Goal: Information Seeking & Learning: Learn about a topic

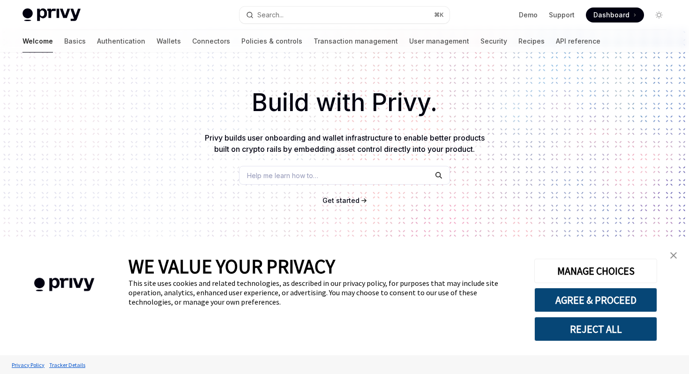
click at [669, 253] on link "close banner" at bounding box center [673, 255] width 19 height 19
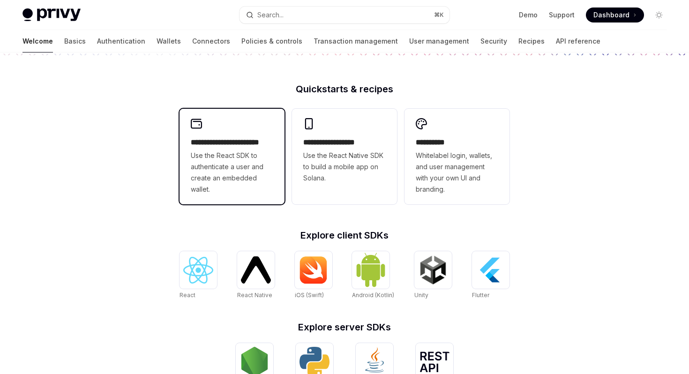
scroll to position [285, 0]
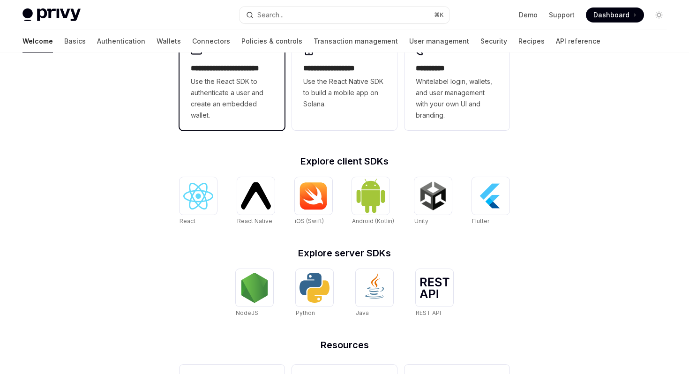
click at [239, 115] on span "Use the React SDK to authenticate a user and create an embedded wallet." at bounding box center [232, 98] width 82 height 45
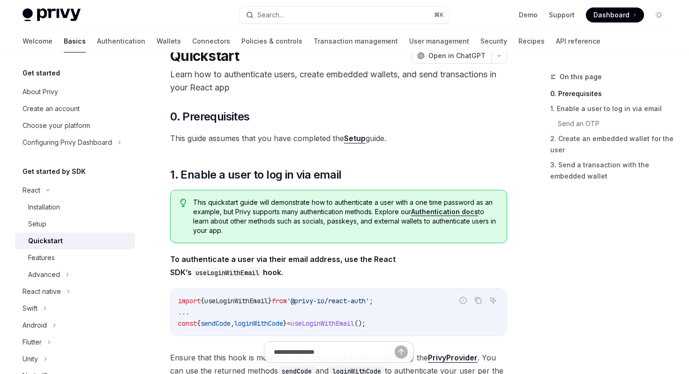
scroll to position [3, 0]
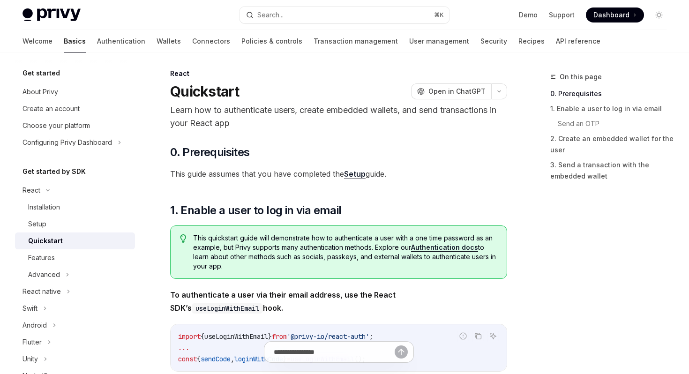
click at [361, 175] on link "Setup" at bounding box center [355, 174] width 22 height 10
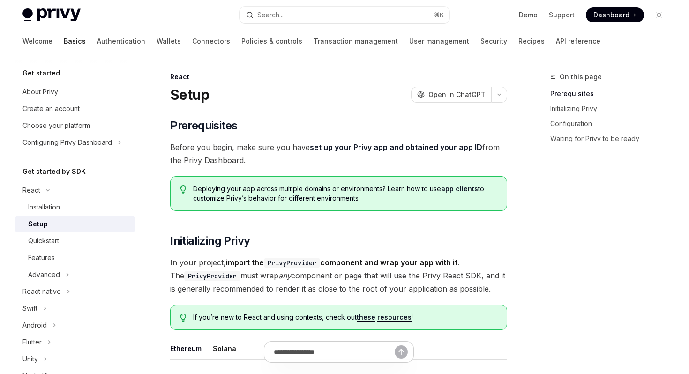
click at [36, 74] on h5 "Get started" at bounding box center [40, 72] width 37 height 11
click at [41, 89] on div "About Privy" at bounding box center [40, 91] width 36 height 11
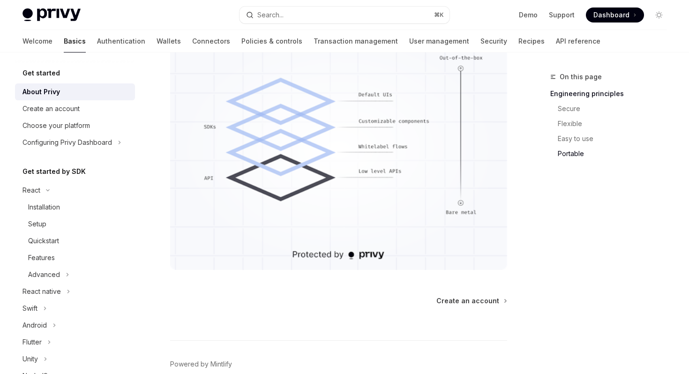
scroll to position [863, 0]
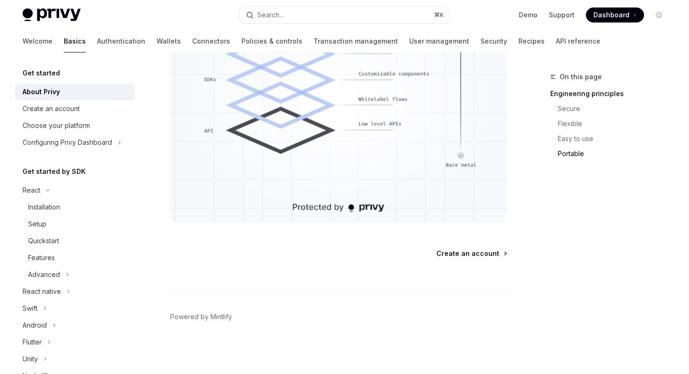
click at [484, 252] on span "Create an account" at bounding box center [467, 253] width 63 height 9
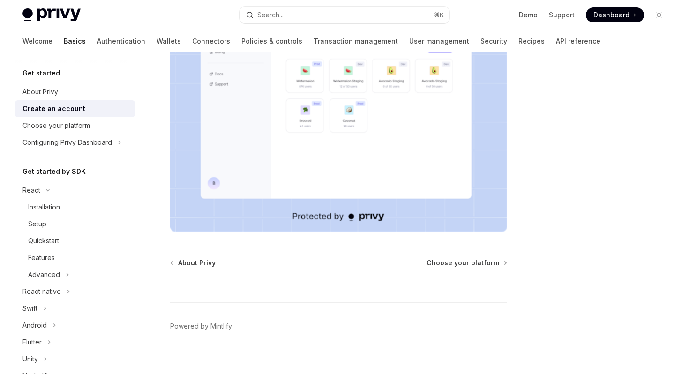
scroll to position [226, 0]
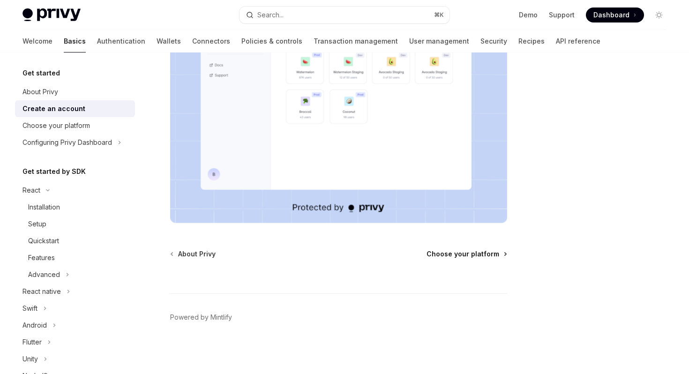
click at [457, 257] on span "Choose your platform" at bounding box center [462, 253] width 73 height 9
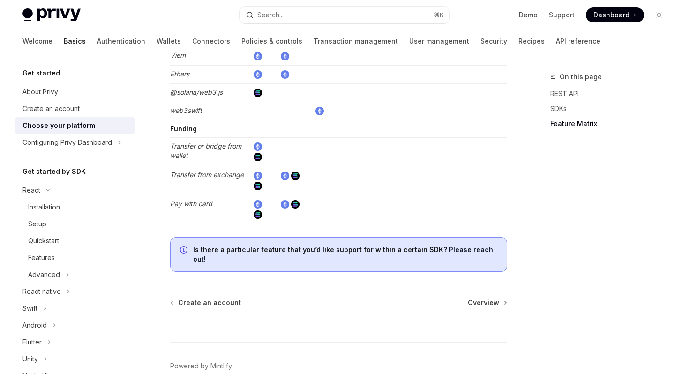
scroll to position [1839, 0]
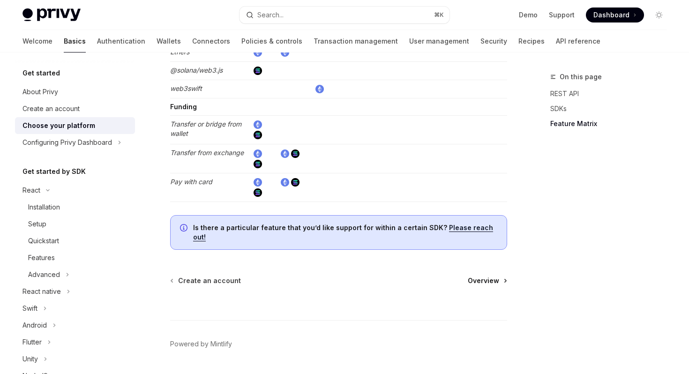
click at [490, 276] on span "Overview" at bounding box center [483, 280] width 31 height 9
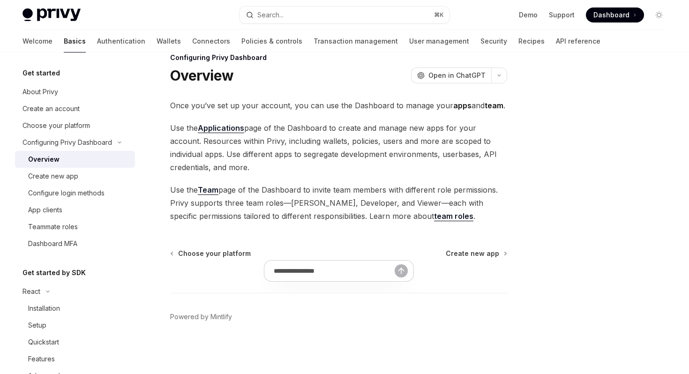
scroll to position [19, 0]
click at [485, 254] on span "Create new app" at bounding box center [472, 253] width 53 height 9
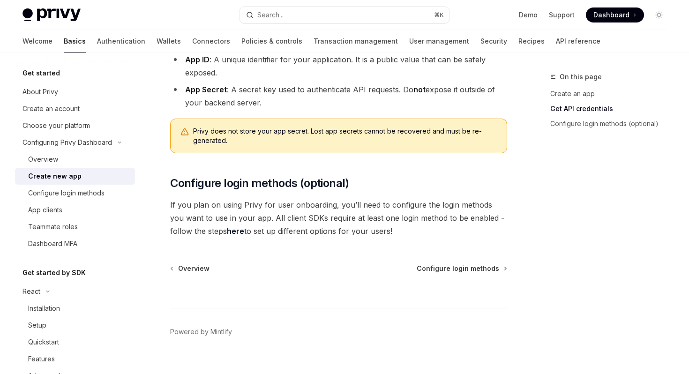
scroll to position [298, 0]
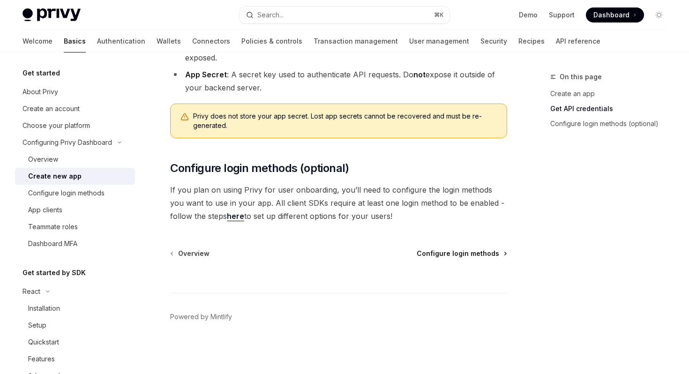
click at [459, 253] on span "Configure login methods" at bounding box center [457, 253] width 82 height 9
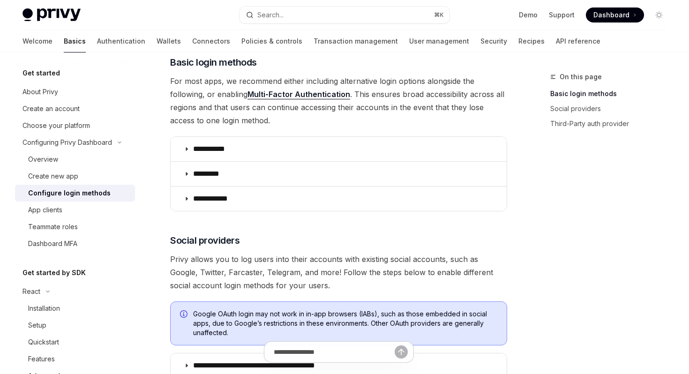
scroll to position [125, 0]
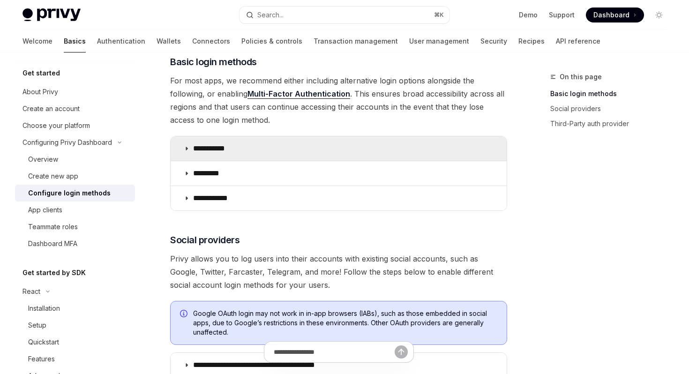
click at [187, 148] on icon at bounding box center [187, 149] width 6 height 6
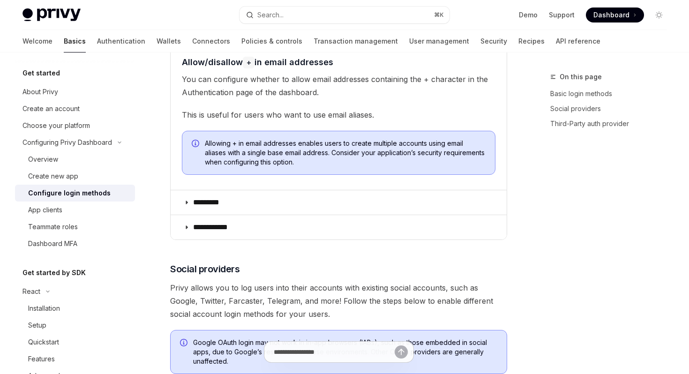
scroll to position [365, 0]
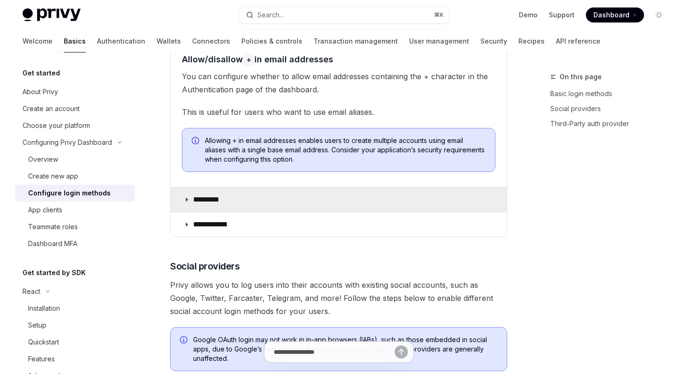
click at [197, 199] on p "*********" at bounding box center [211, 199] width 36 height 9
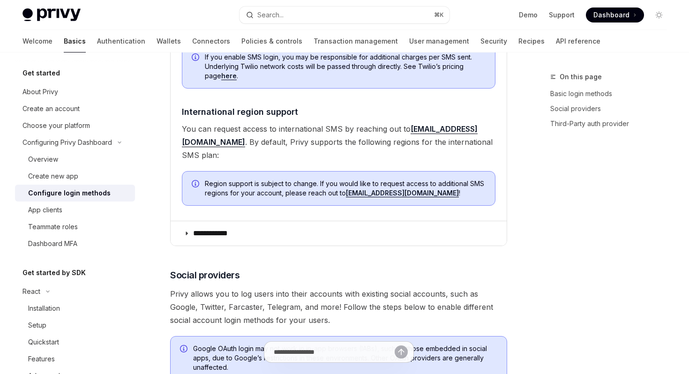
scroll to position [764, 0]
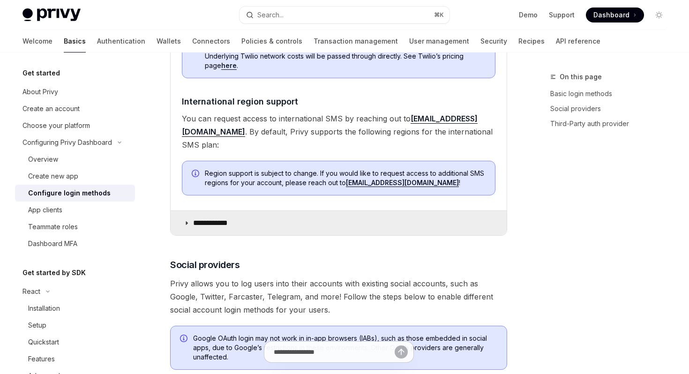
click at [185, 220] on icon at bounding box center [187, 223] width 6 height 6
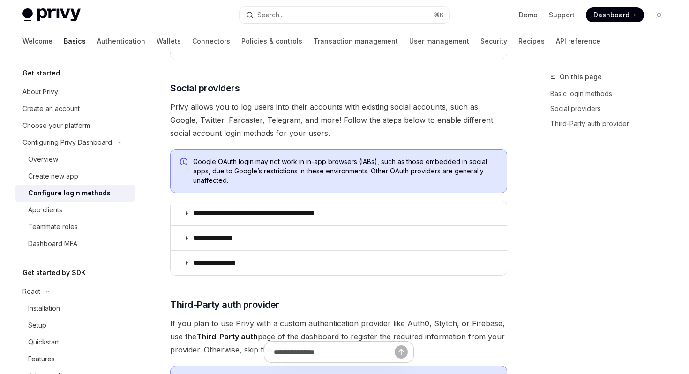
scroll to position [1224, 0]
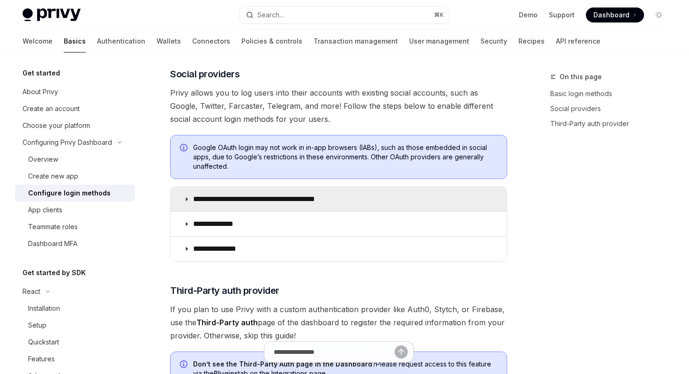
click at [194, 194] on p "**********" at bounding box center [270, 198] width 155 height 9
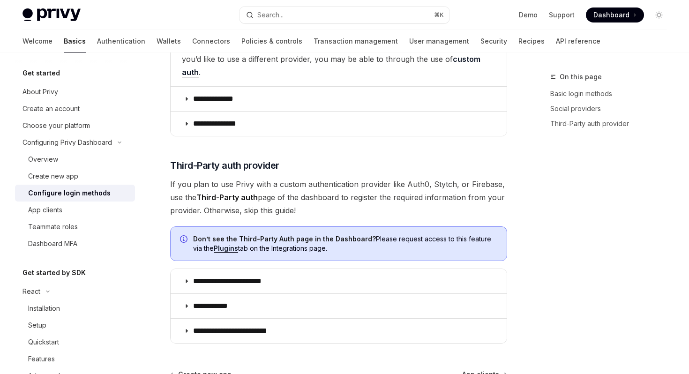
scroll to position [3103, 0]
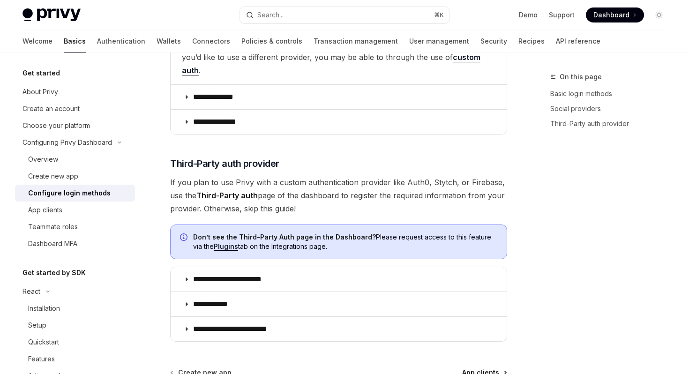
click at [479, 368] on span "App clients" at bounding box center [480, 372] width 37 height 9
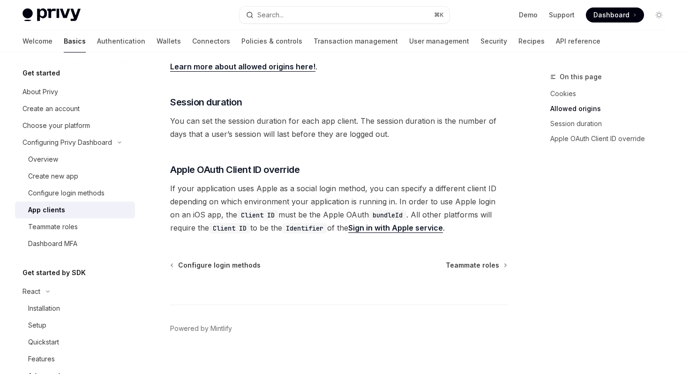
scroll to position [401, 0]
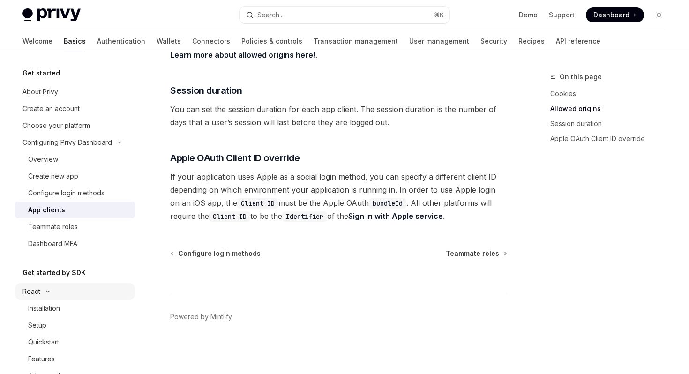
click at [35, 292] on div "React" at bounding box center [31, 291] width 18 height 11
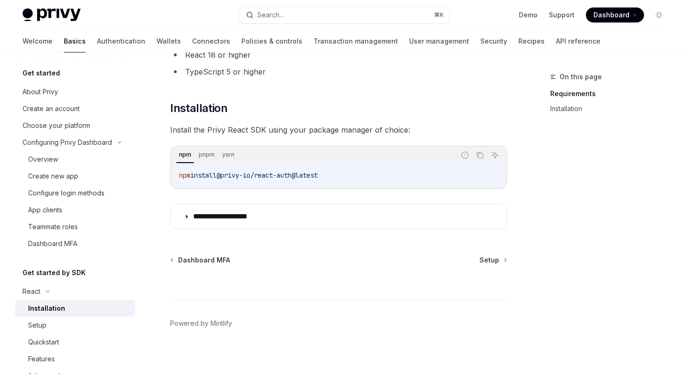
scroll to position [99, 0]
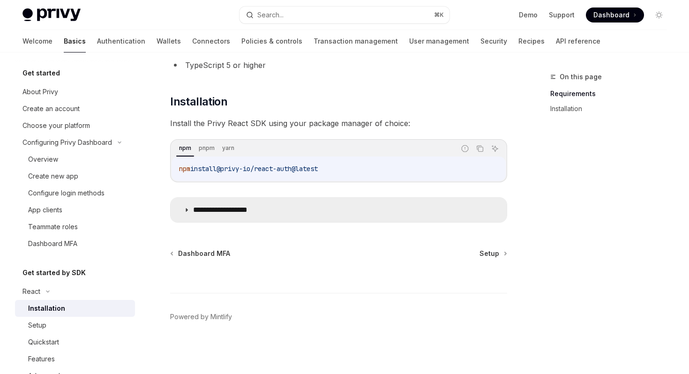
click at [185, 215] on summary "**********" at bounding box center [339, 210] width 336 height 24
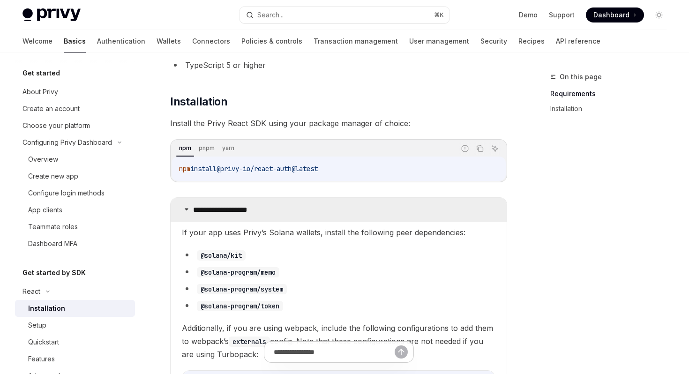
click at [185, 215] on summary "**********" at bounding box center [339, 210] width 336 height 24
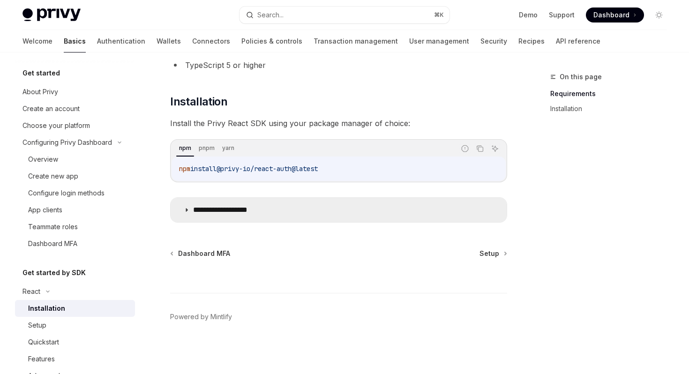
click at [186, 215] on summary "**********" at bounding box center [339, 210] width 336 height 24
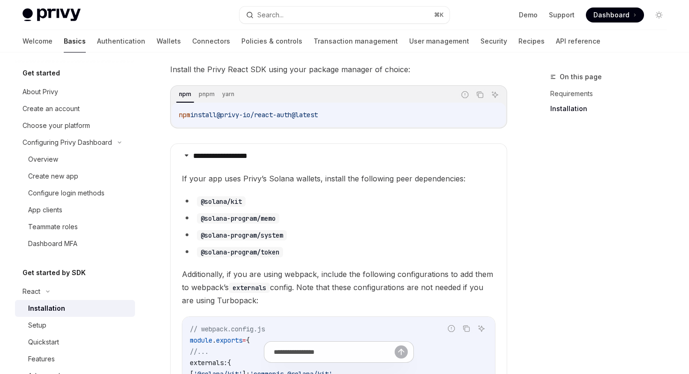
scroll to position [149, 0]
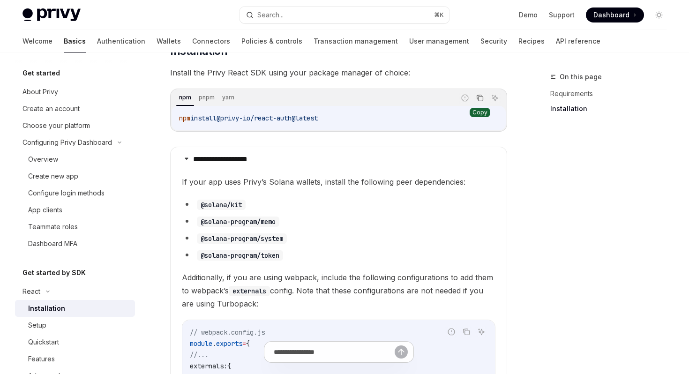
click at [482, 101] on icon "Copy the contents from the code block" at bounding box center [480, 99] width 5 height 5
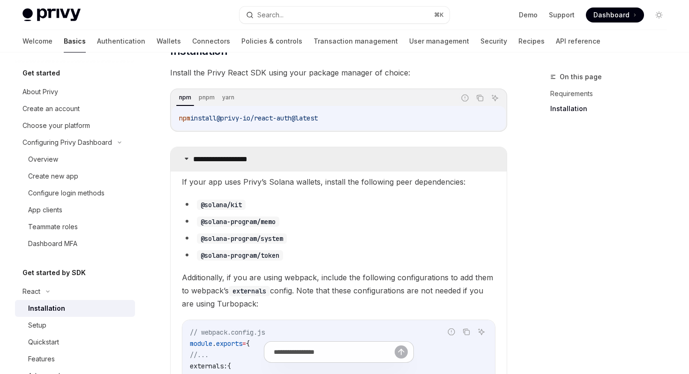
click at [257, 158] on p "**********" at bounding box center [231, 159] width 77 height 9
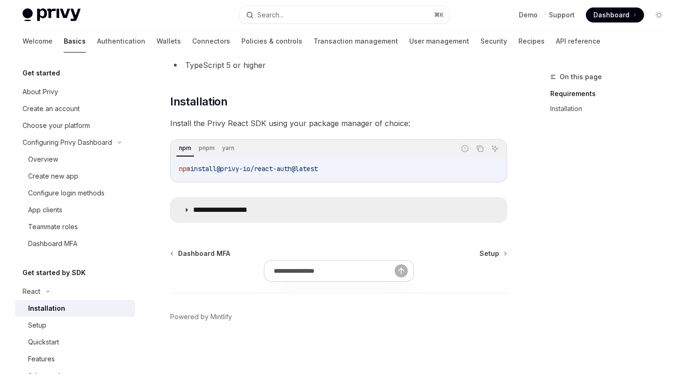
scroll to position [99, 0]
click at [257, 158] on div "npm install @privy-io/react-auth@latest" at bounding box center [338, 168] width 334 height 24
click at [226, 205] on p "**********" at bounding box center [231, 209] width 77 height 9
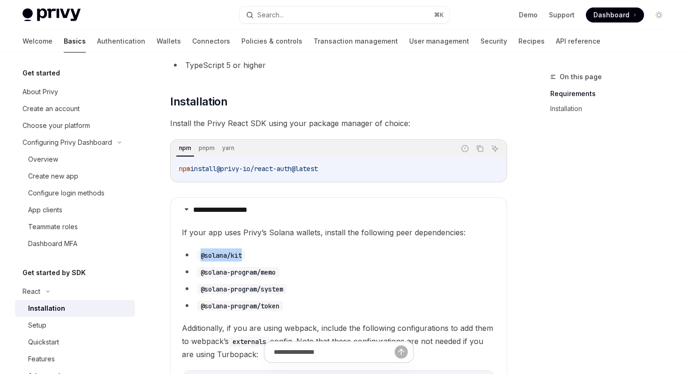
drag, startPoint x: 244, startPoint y: 255, endPoint x: 201, endPoint y: 258, distance: 43.2
click at [201, 258] on code "@solana/kit" at bounding box center [221, 255] width 49 height 10
copy code "@solana/kit"
drag, startPoint x: 281, startPoint y: 273, endPoint x: 199, endPoint y: 277, distance: 82.1
click at [199, 277] on li "@solana-program/memo" at bounding box center [338, 271] width 313 height 13
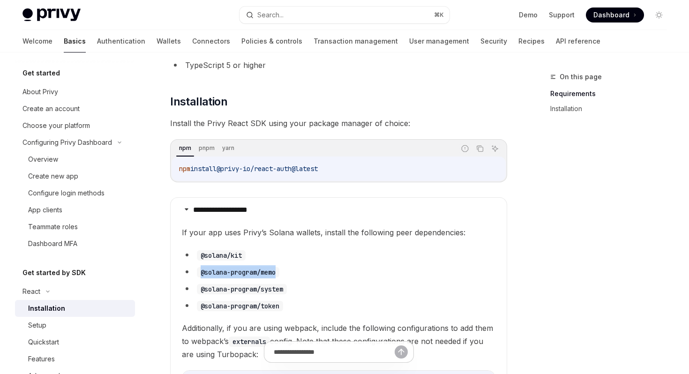
copy code "@solana-program/memo"
drag, startPoint x: 290, startPoint y: 291, endPoint x: 200, endPoint y: 294, distance: 90.0
click at [200, 294] on li "@solana-program/system" at bounding box center [338, 288] width 313 height 13
copy code "@solana-program/system"
drag, startPoint x: 286, startPoint y: 306, endPoint x: 200, endPoint y: 310, distance: 85.8
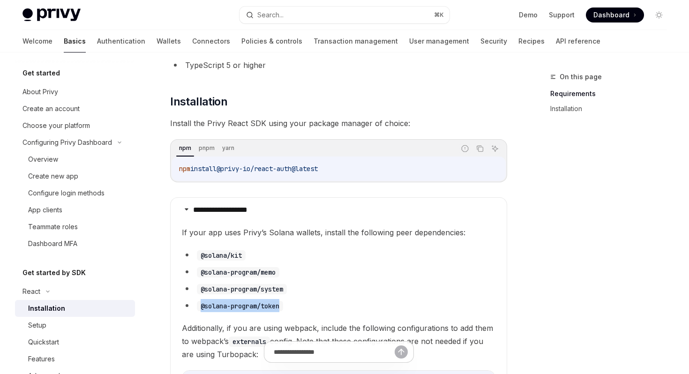
click at [201, 310] on code "@solana-program/token" at bounding box center [240, 306] width 86 height 10
copy code "@solana-program/token"
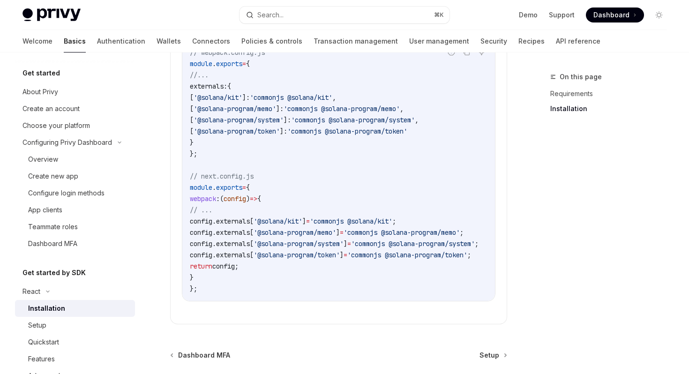
scroll to position [535, 0]
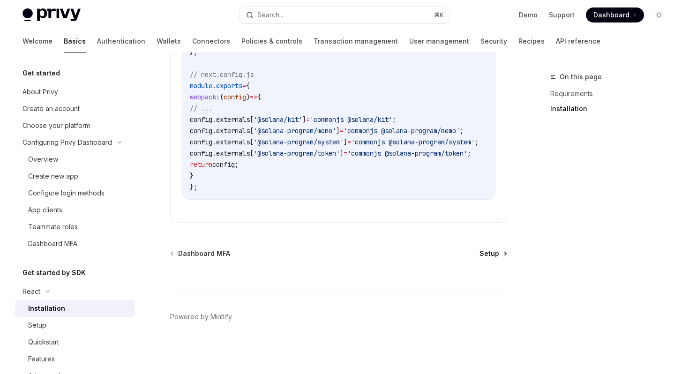
click at [491, 254] on span "Setup" at bounding box center [489, 253] width 20 height 9
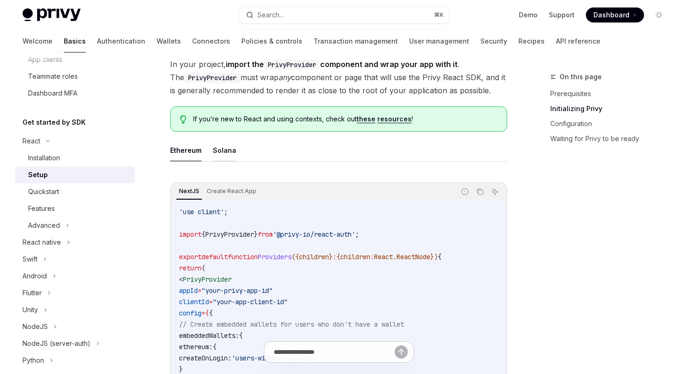
scroll to position [197, 0]
click at [226, 152] on button "Solana" at bounding box center [224, 151] width 23 height 22
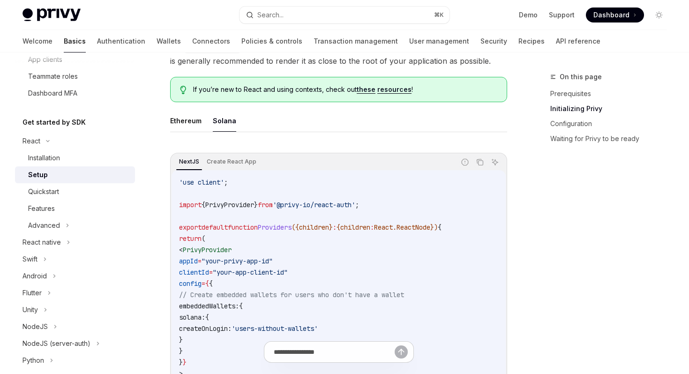
scroll to position [230, 0]
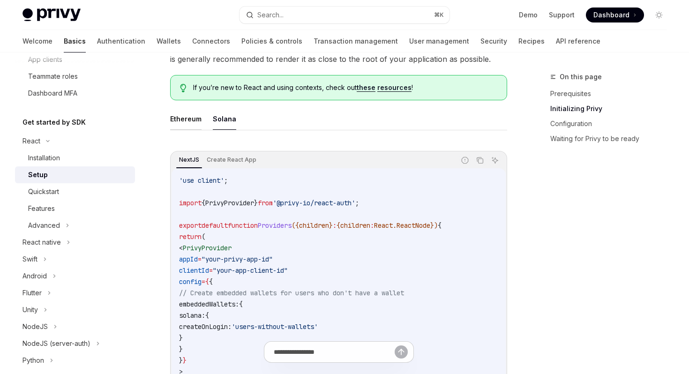
click at [181, 123] on button "Ethereum" at bounding box center [185, 119] width 31 height 22
click at [218, 123] on button "Solana" at bounding box center [224, 119] width 23 height 22
type textarea "*"
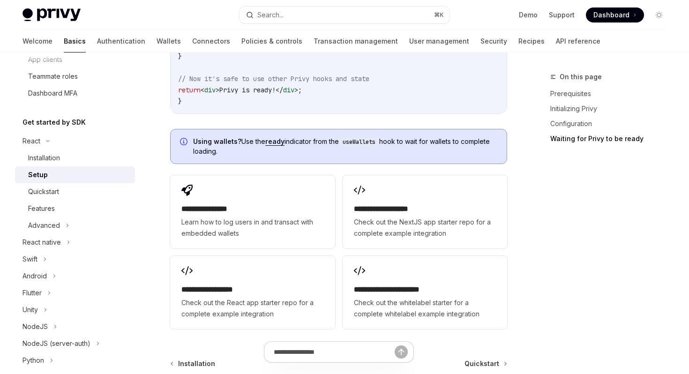
scroll to position [1186, 0]
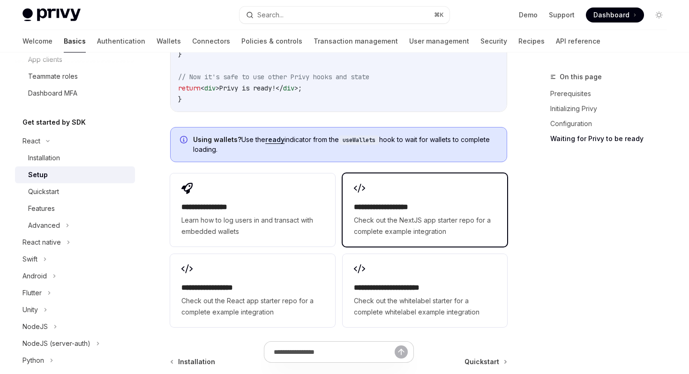
click at [380, 199] on div "**********" at bounding box center [424, 209] width 164 height 73
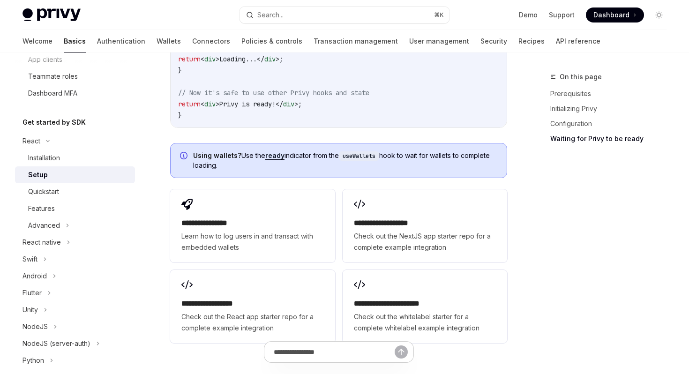
scroll to position [1172, 0]
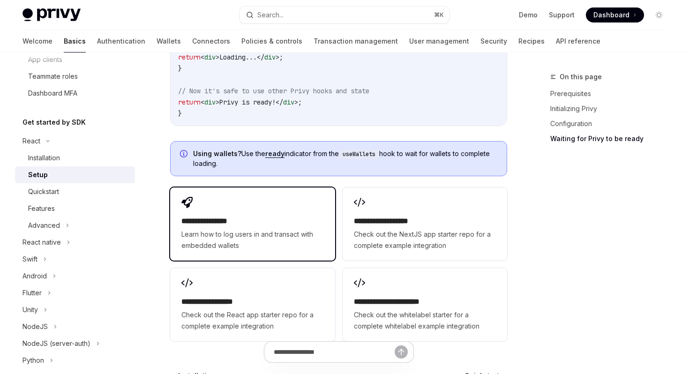
click at [288, 220] on h2 "**********" at bounding box center [252, 221] width 142 height 11
click at [279, 219] on h2 "**********" at bounding box center [252, 221] width 142 height 11
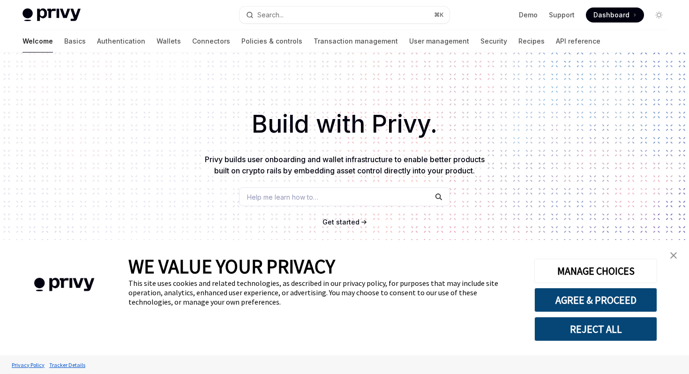
scroll to position [9, 0]
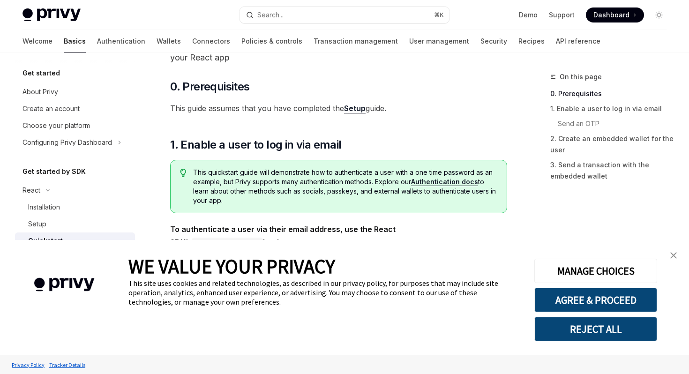
scroll to position [71, 0]
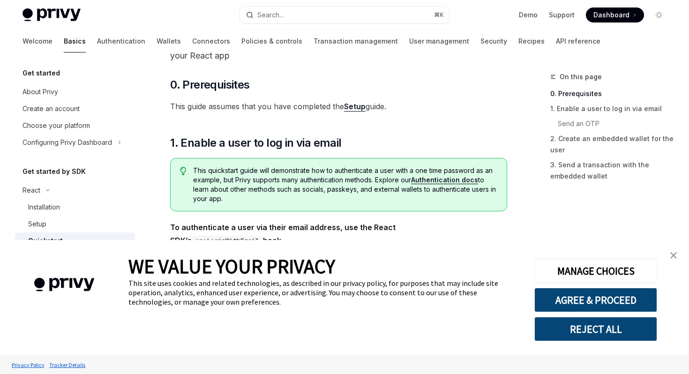
click at [672, 259] on link "close banner" at bounding box center [673, 255] width 19 height 19
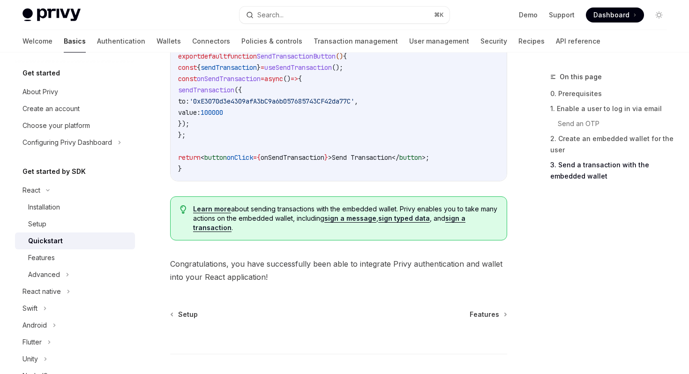
scroll to position [944, 0]
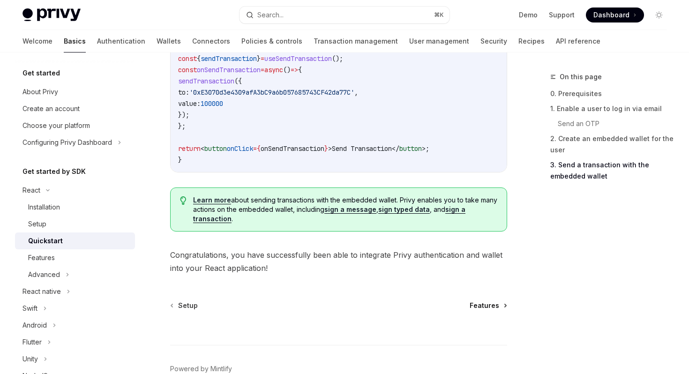
click at [491, 308] on span "Features" at bounding box center [484, 305] width 30 height 9
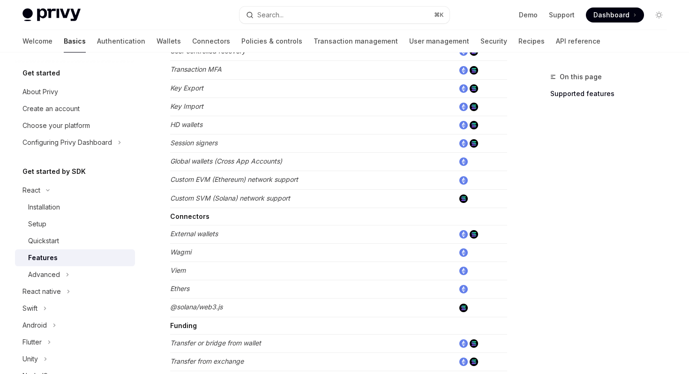
scroll to position [635, 0]
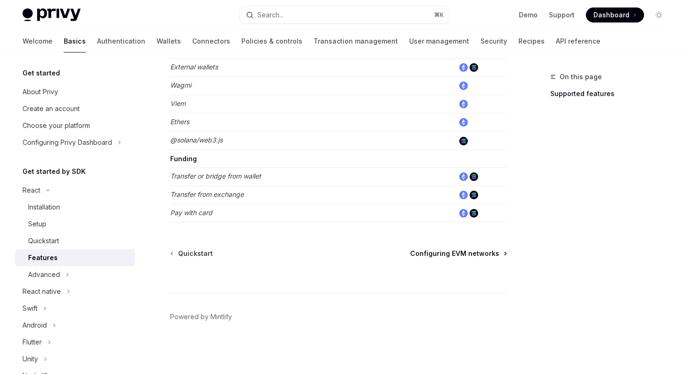
click at [464, 253] on span "Configuring EVM networks" at bounding box center [454, 253] width 89 height 9
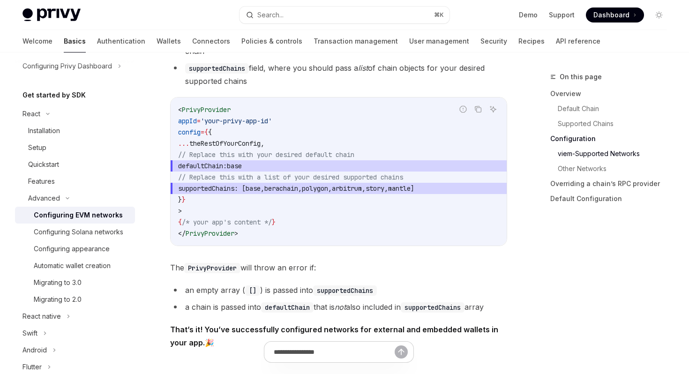
scroll to position [1127, 0]
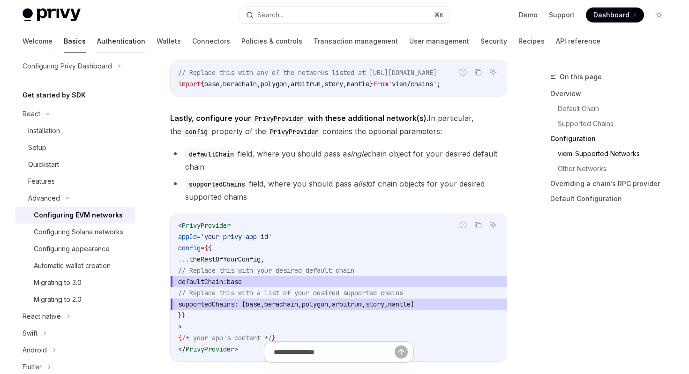
click at [97, 45] on link "Authentication" at bounding box center [121, 41] width 48 height 22
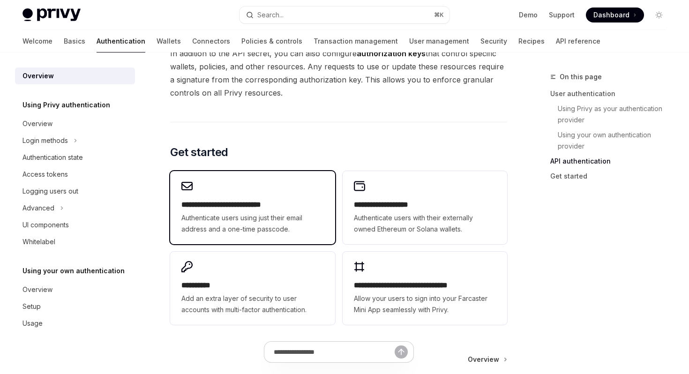
scroll to position [713, 0]
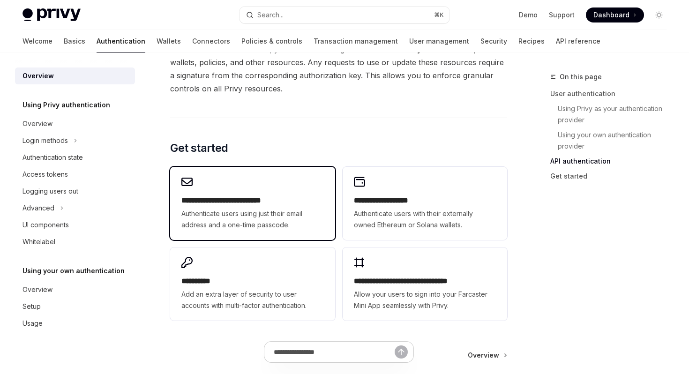
click at [271, 225] on span "Authenticate users using just their email address and a one-time passcode." at bounding box center [252, 219] width 142 height 22
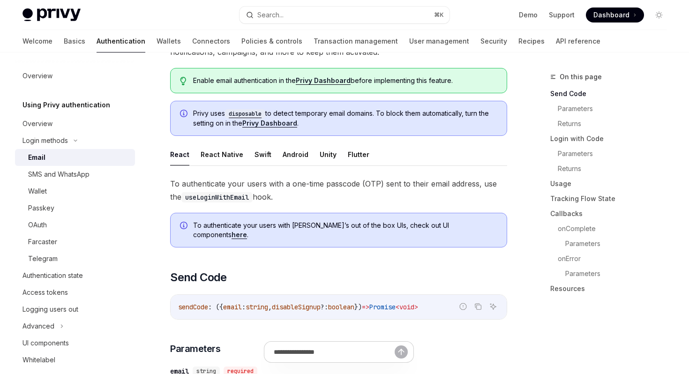
scroll to position [106, 0]
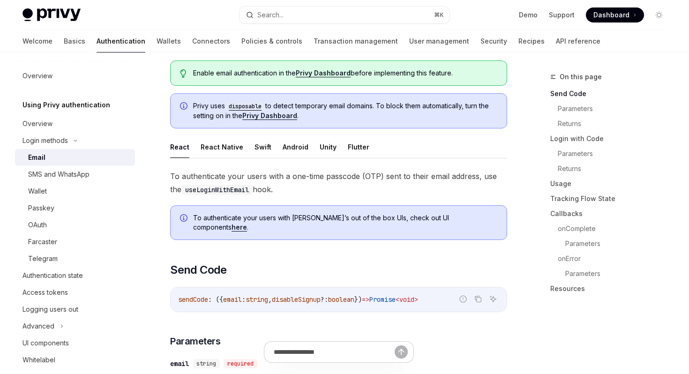
click at [247, 223] on link "here" at bounding box center [238, 227] width 15 height 8
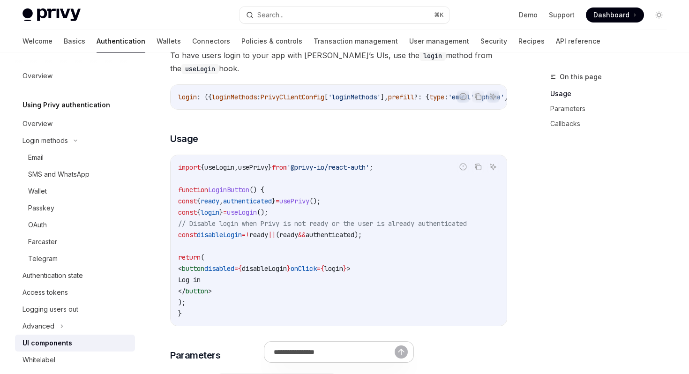
click at [243, 262] on code "import { useLogin , usePrivy } from '@privy-io/react-auth' ; function LoginButt…" at bounding box center [338, 240] width 321 height 157
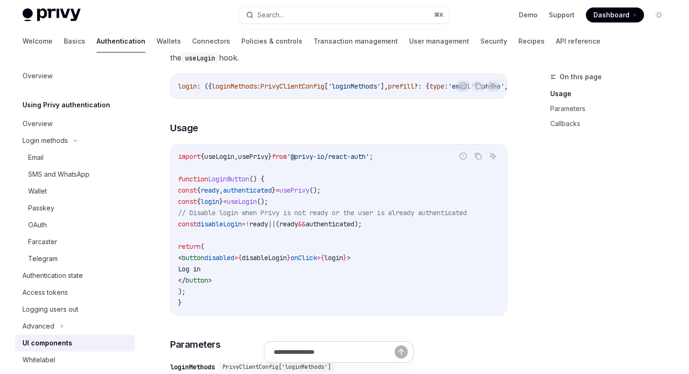
scroll to position [568, 0]
click at [287, 260] on span "disableLogin" at bounding box center [264, 257] width 45 height 8
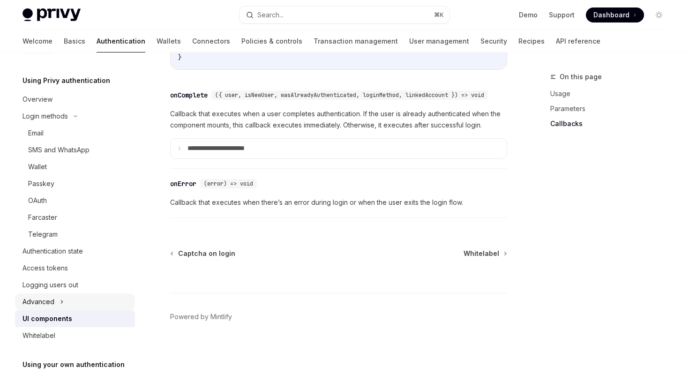
scroll to position [27, 0]
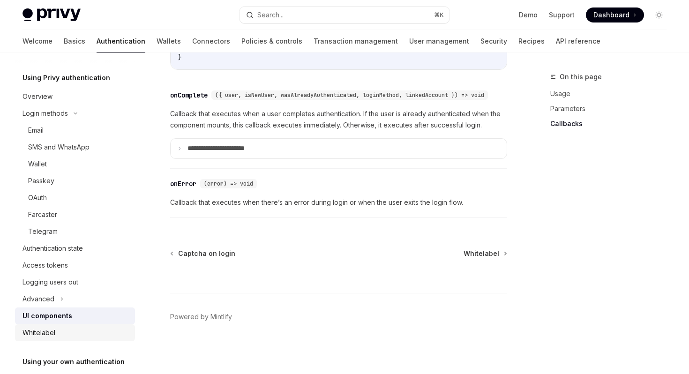
click at [58, 334] on div "Whitelabel" at bounding box center [75, 332] width 107 height 11
type textarea "*"
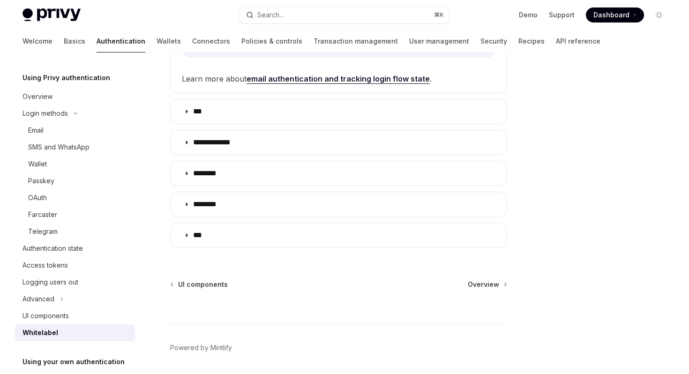
scroll to position [342, 0]
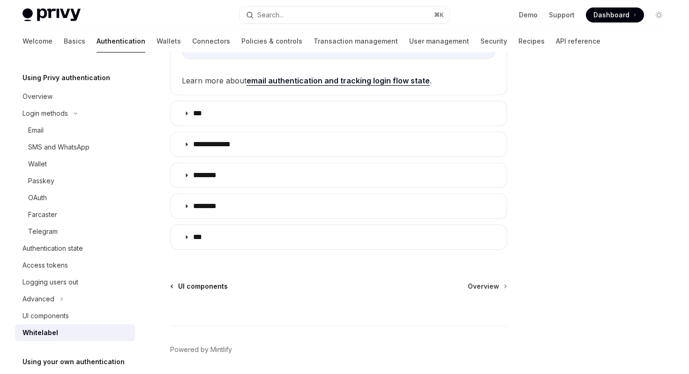
click at [204, 288] on span "UI components" at bounding box center [203, 286] width 50 height 9
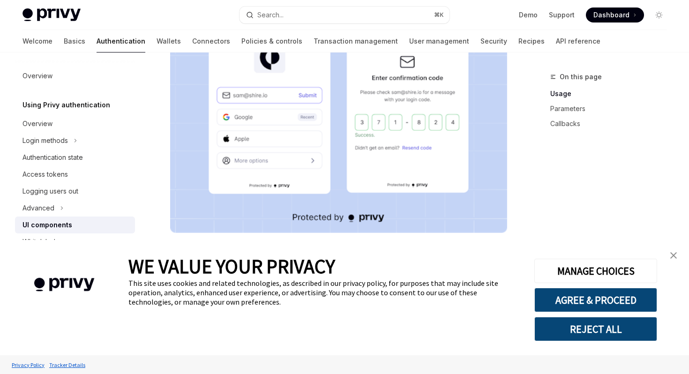
scroll to position [240, 0]
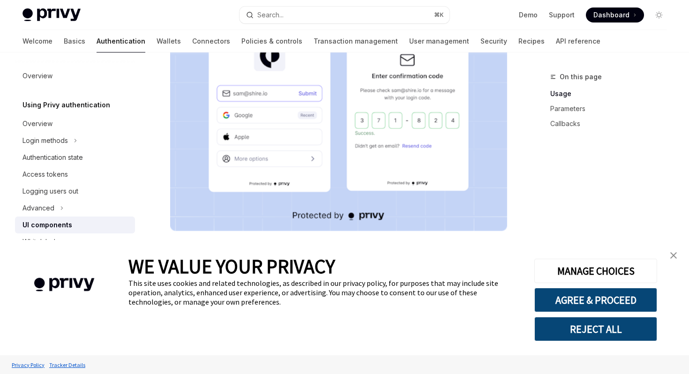
click at [671, 253] on img "close banner" at bounding box center [673, 255] width 7 height 7
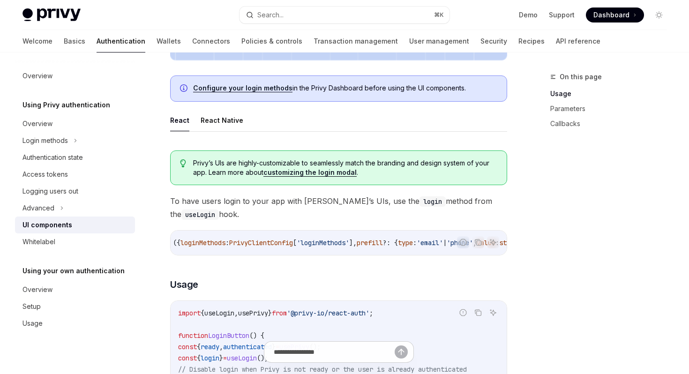
scroll to position [0, 35]
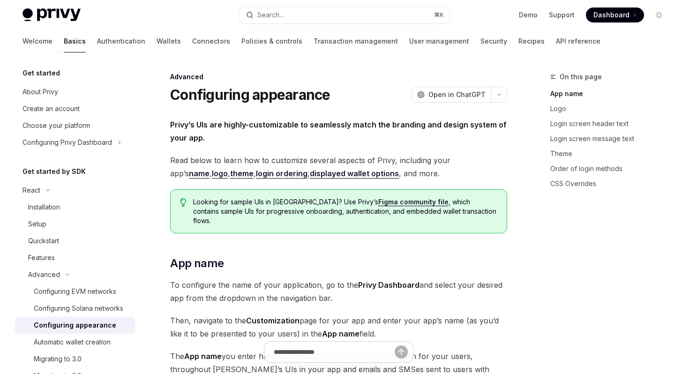
type textarea "*"
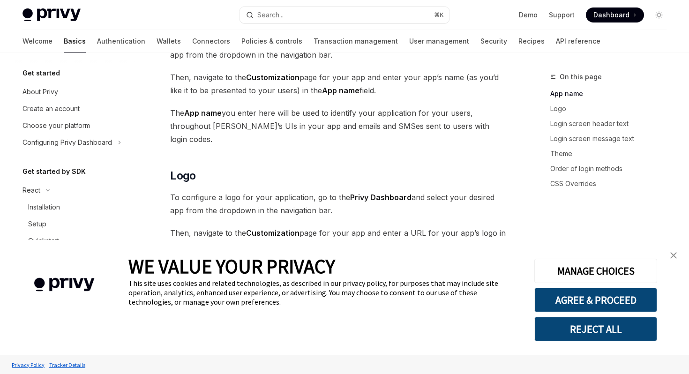
scroll to position [277, 0]
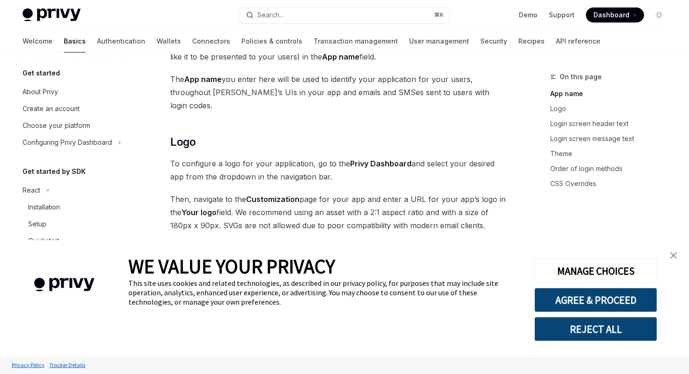
click at [676, 256] on img "close banner" at bounding box center [673, 255] width 7 height 7
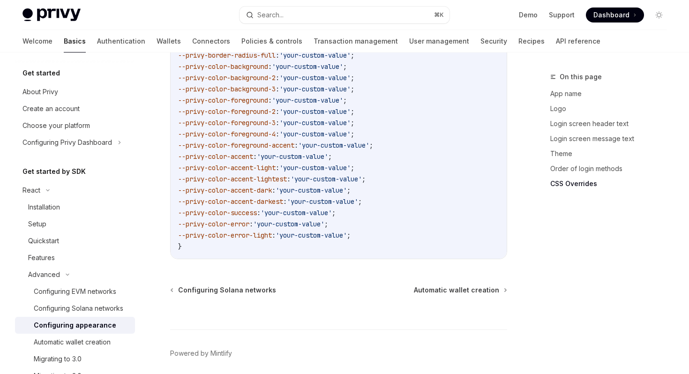
scroll to position [2445, 0]
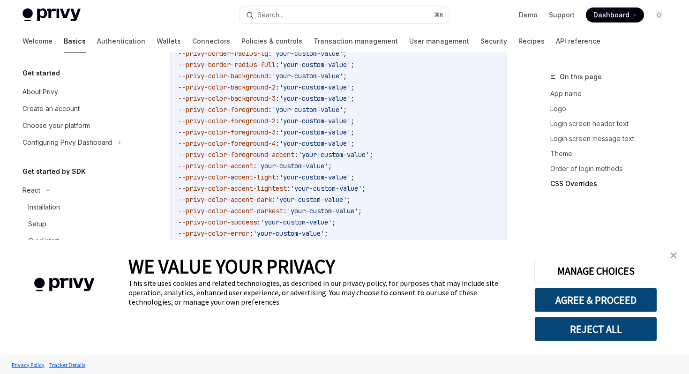
scroll to position [2445, 0]
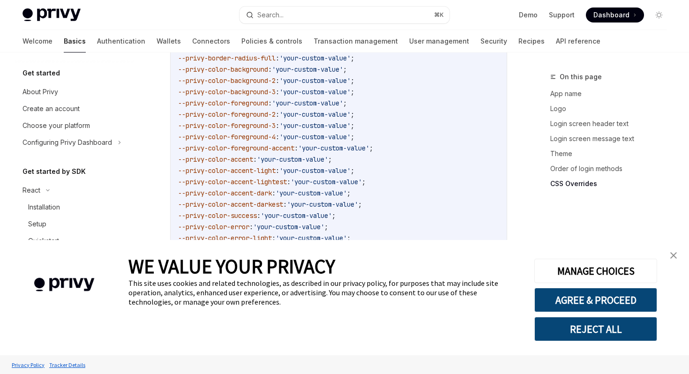
click at [674, 255] on img "close banner" at bounding box center [673, 255] width 7 height 7
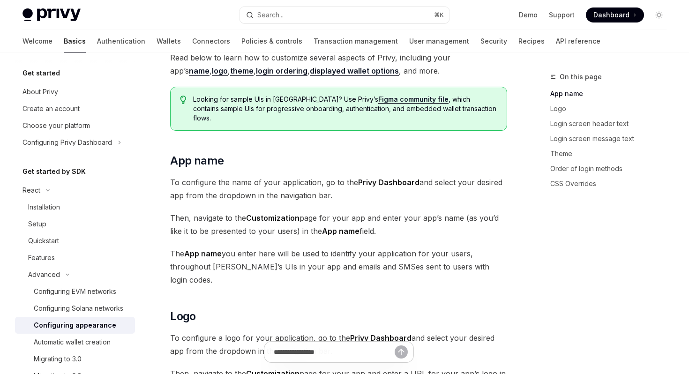
scroll to position [50, 0]
